Goal: Check status

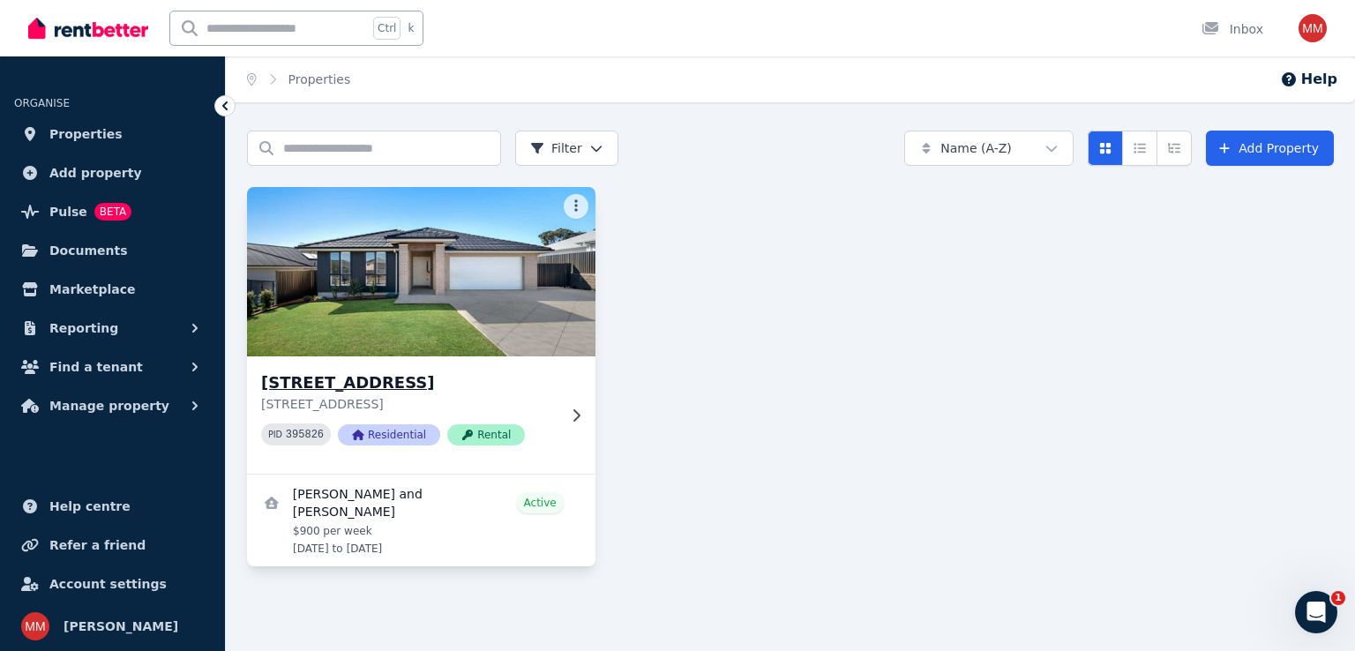
click at [404, 329] on img at bounding box center [420, 272] width 365 height 178
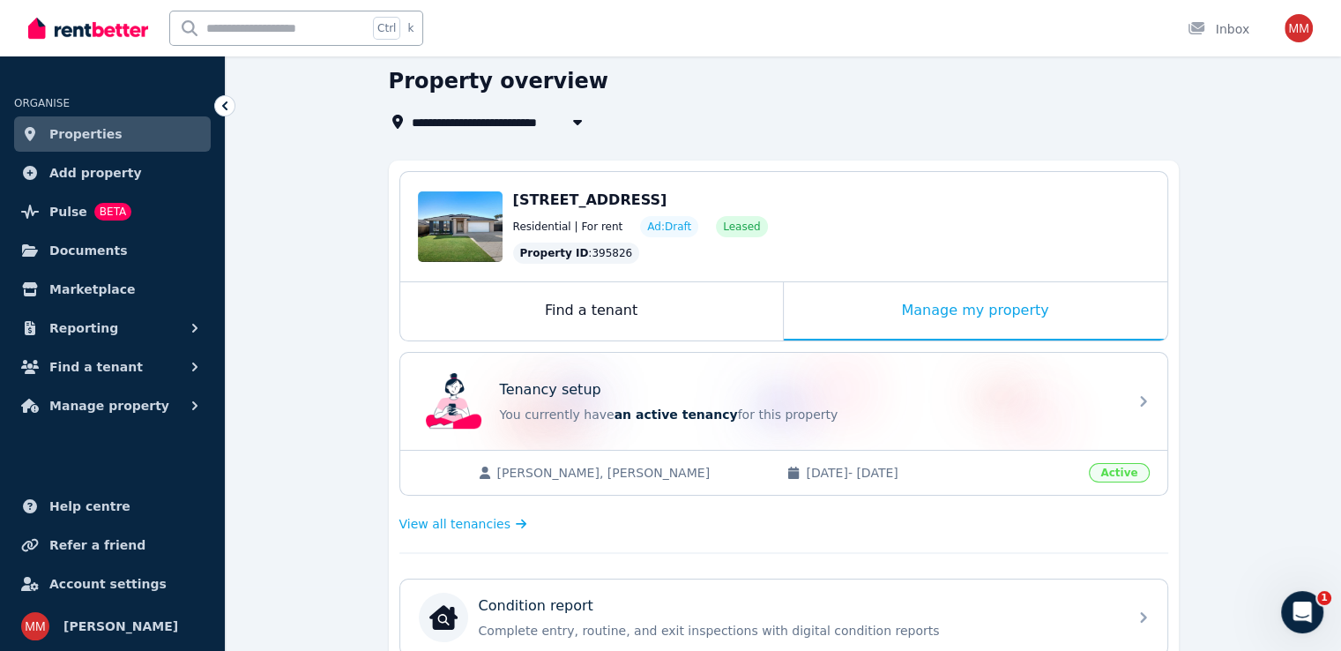
scroll to position [63, 0]
click at [900, 302] on div "Manage my property" at bounding box center [976, 311] width 384 height 58
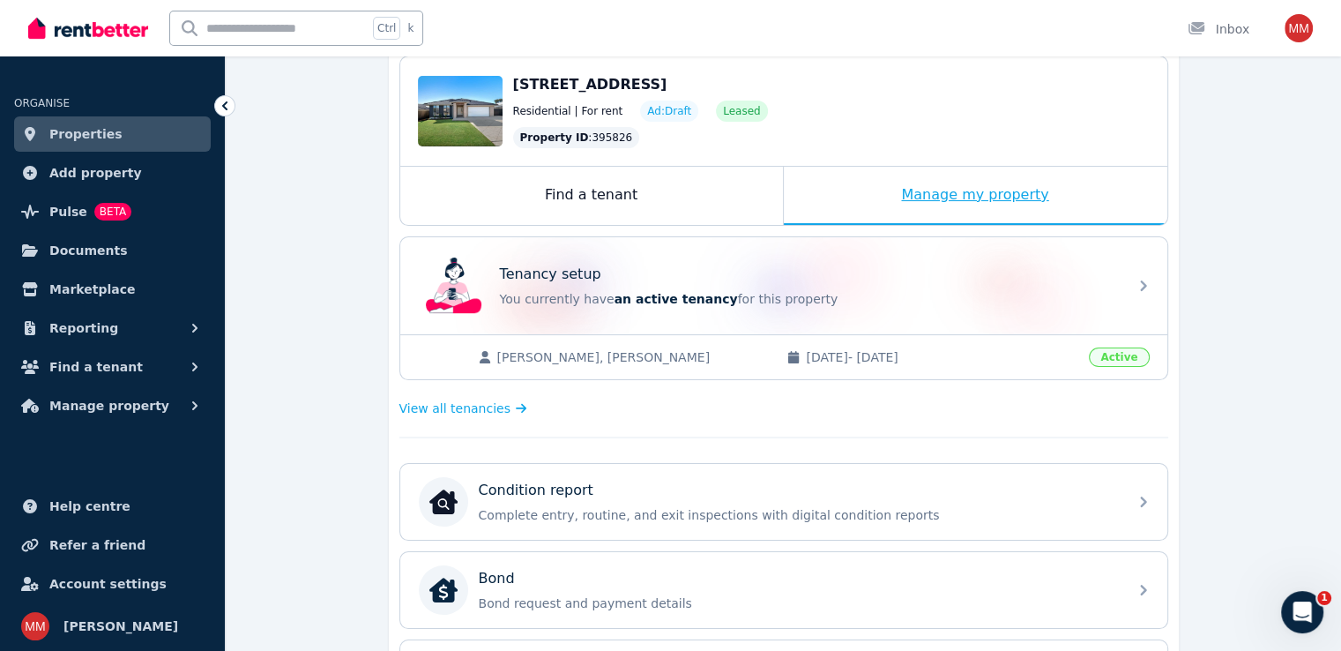
scroll to position [180, 0]
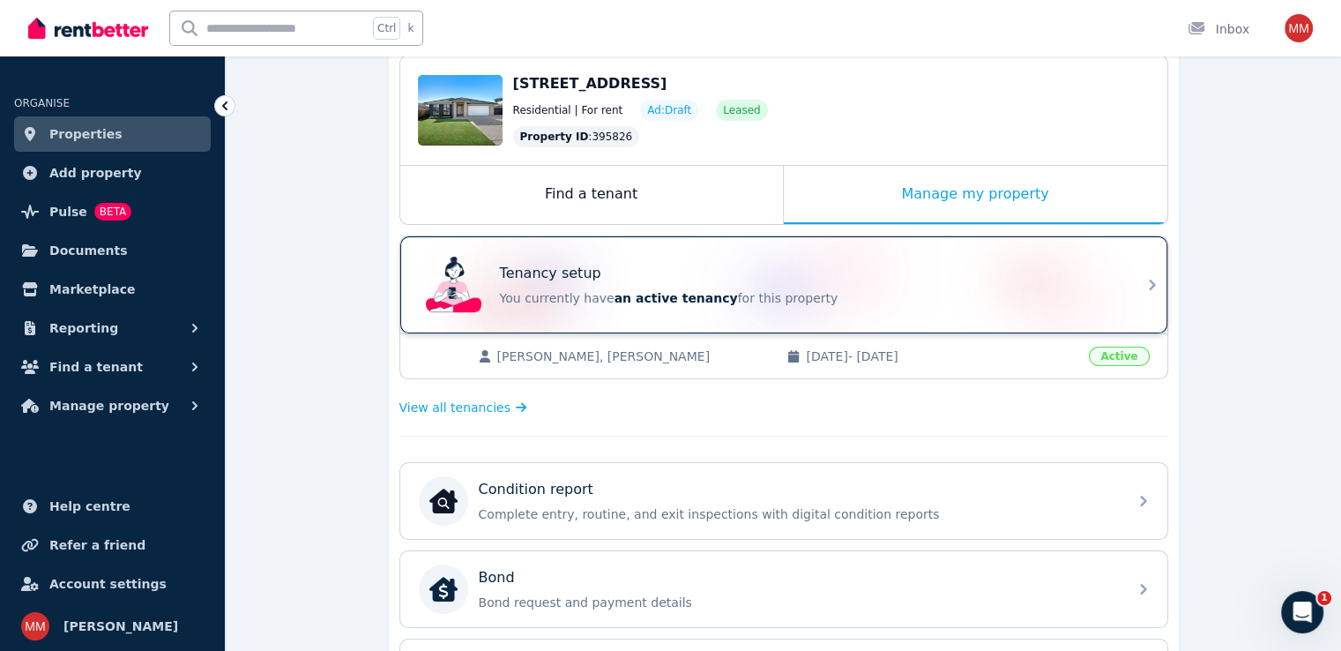
click at [911, 281] on div "Tenancy setup" at bounding box center [808, 273] width 617 height 21
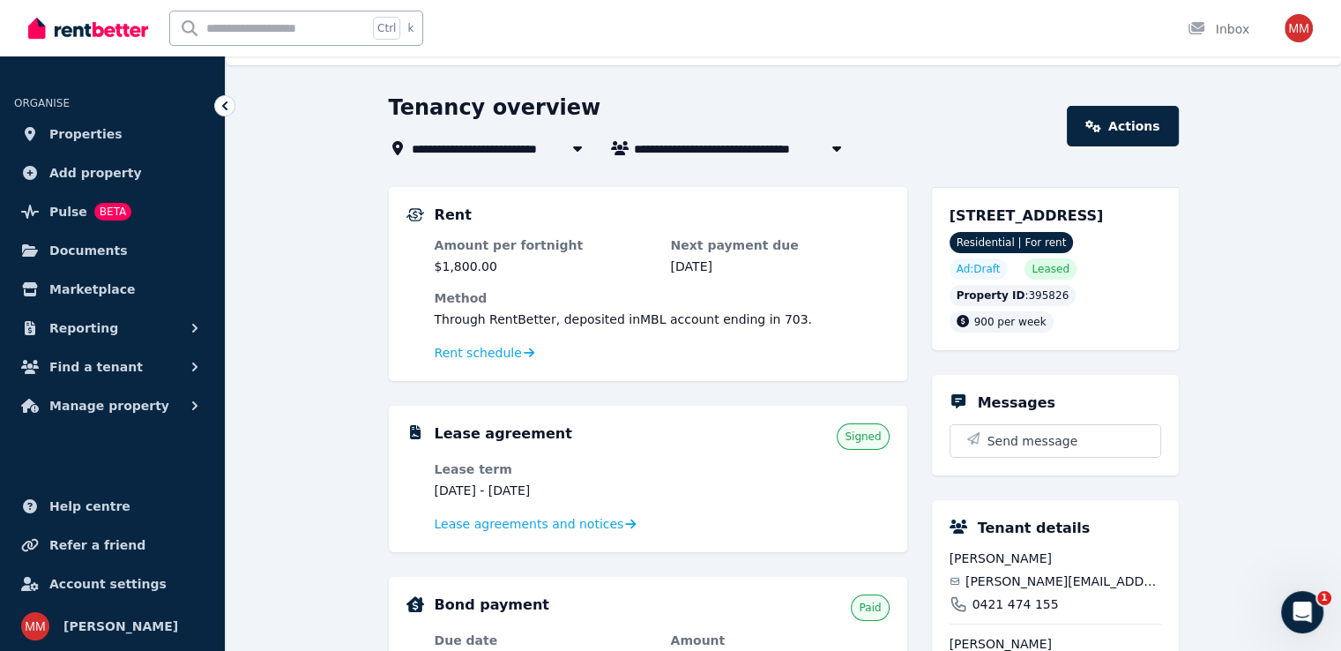
scroll to position [35, 0]
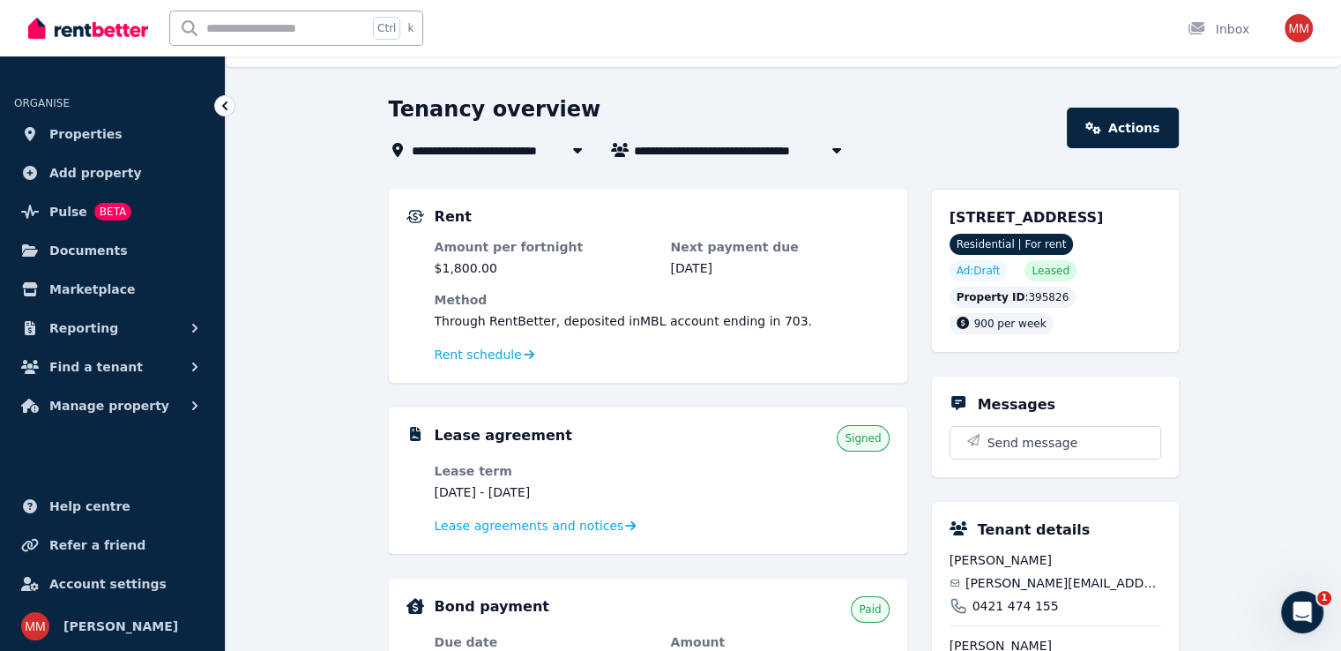
click at [448, 339] on dl "Amount per fortnight $1,800.00 Next payment due [DATE] Method Through RentBette…" at bounding box center [662, 301] width 455 height 127
click at [473, 354] on span "Rent schedule" at bounding box center [478, 355] width 87 height 18
